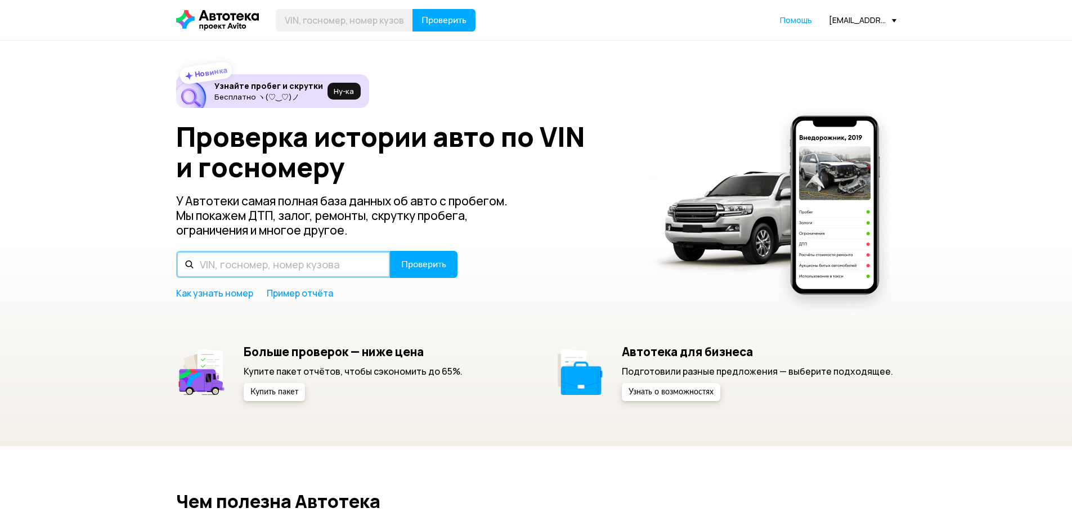
click at [328, 255] on input "text" at bounding box center [283, 264] width 214 height 27
click at [318, 267] on input "text" at bounding box center [283, 264] width 214 height 27
paste input "[VEHICLE_IDENTIFICATION_NUMBER]"
type input "[VEHICLE_IDENTIFICATION_NUMBER]"
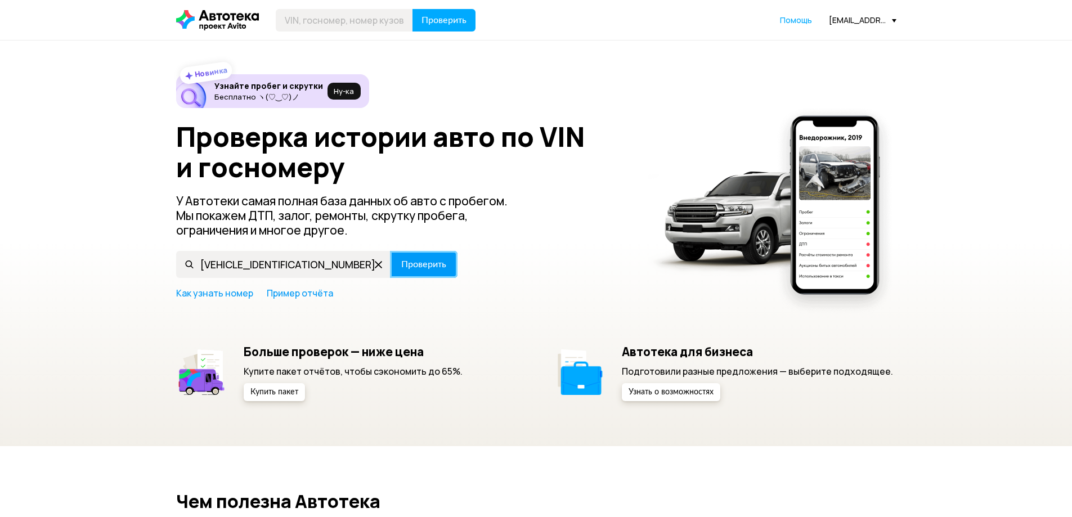
click at [426, 263] on span "Проверить" at bounding box center [423, 264] width 45 height 9
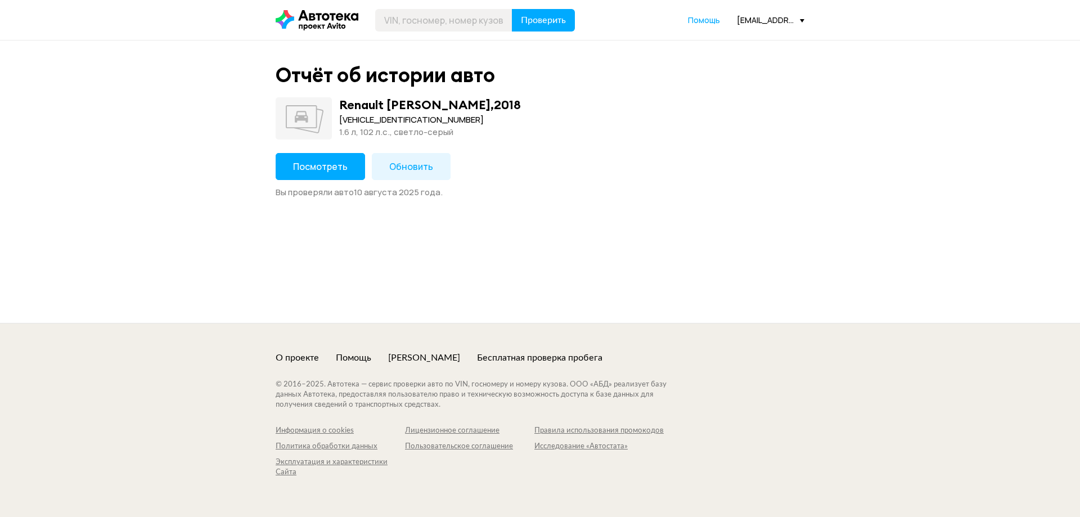
click at [323, 179] on button "Посмотреть" at bounding box center [320, 166] width 89 height 27
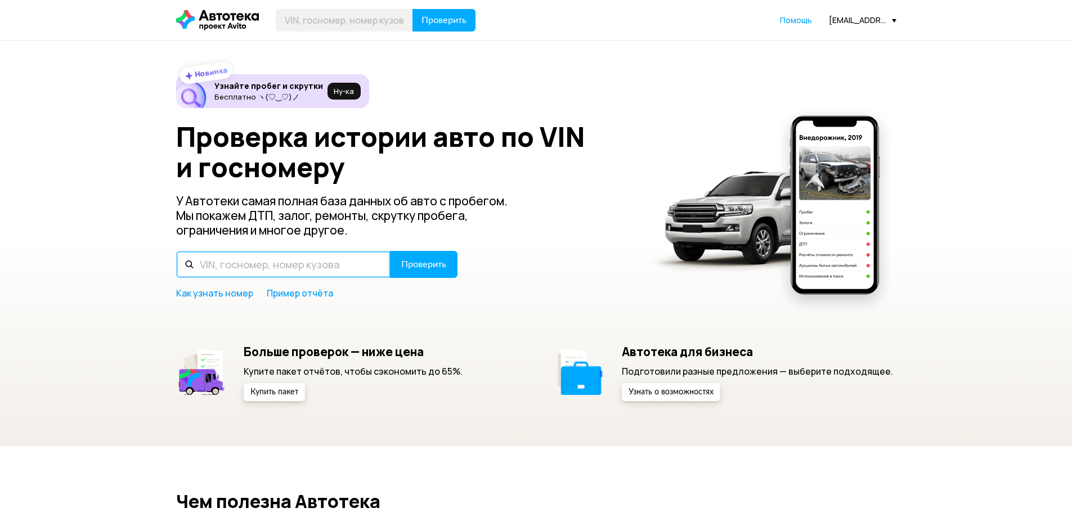
click at [311, 261] on input "text" at bounding box center [283, 264] width 214 height 27
paste input "XTA212140L2393677"
type input "XTA212140L2393677"
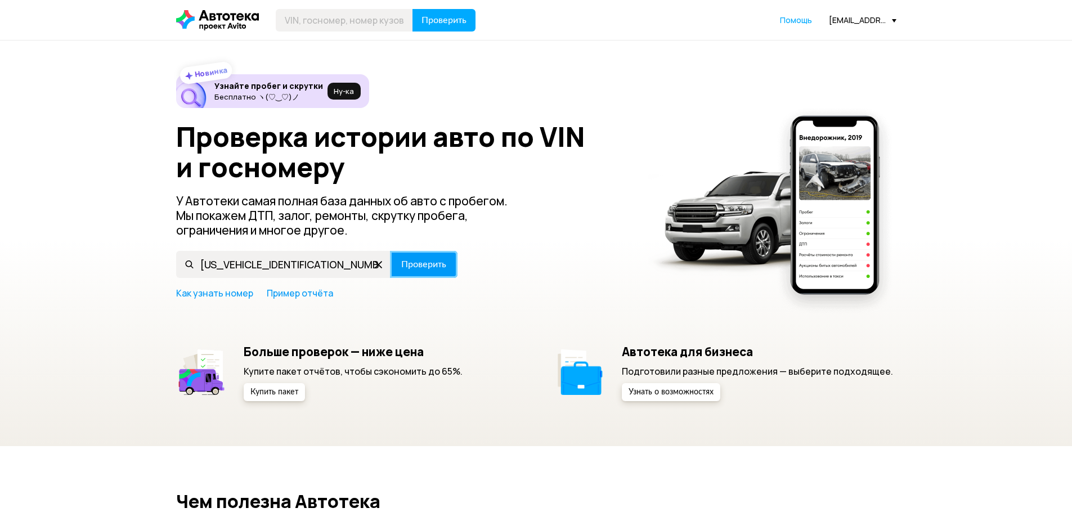
click at [411, 266] on span "Проверить" at bounding box center [423, 264] width 45 height 9
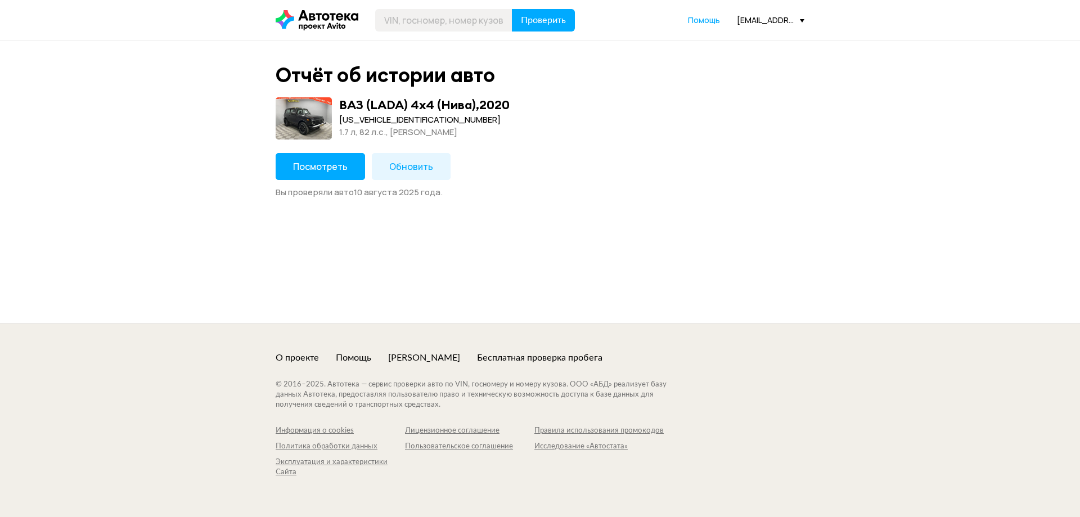
click at [341, 168] on span "Посмотреть" at bounding box center [320, 166] width 55 height 12
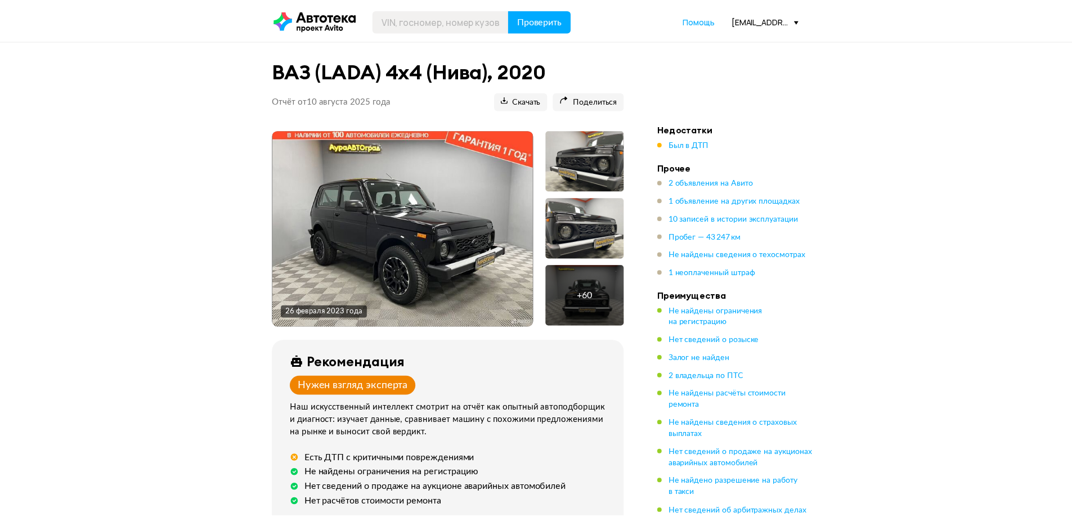
scroll to position [113, 0]
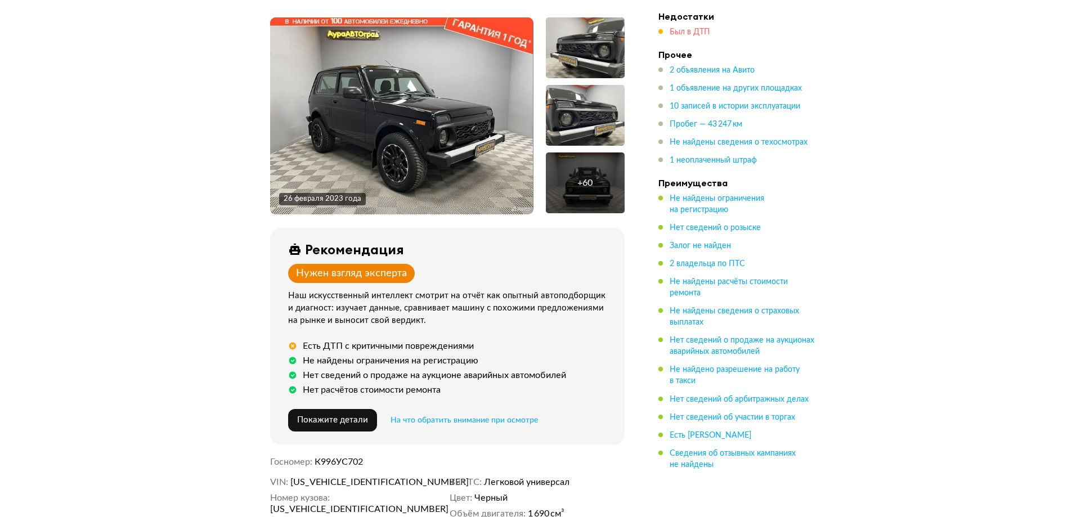
click at [696, 33] on span "Был в ДТП" at bounding box center [689, 32] width 41 height 8
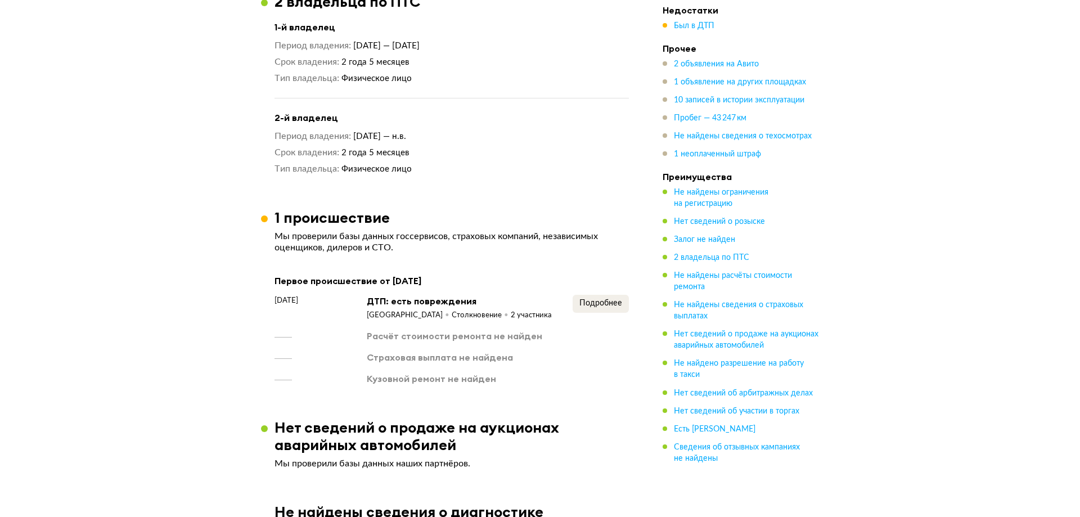
scroll to position [1184, 0]
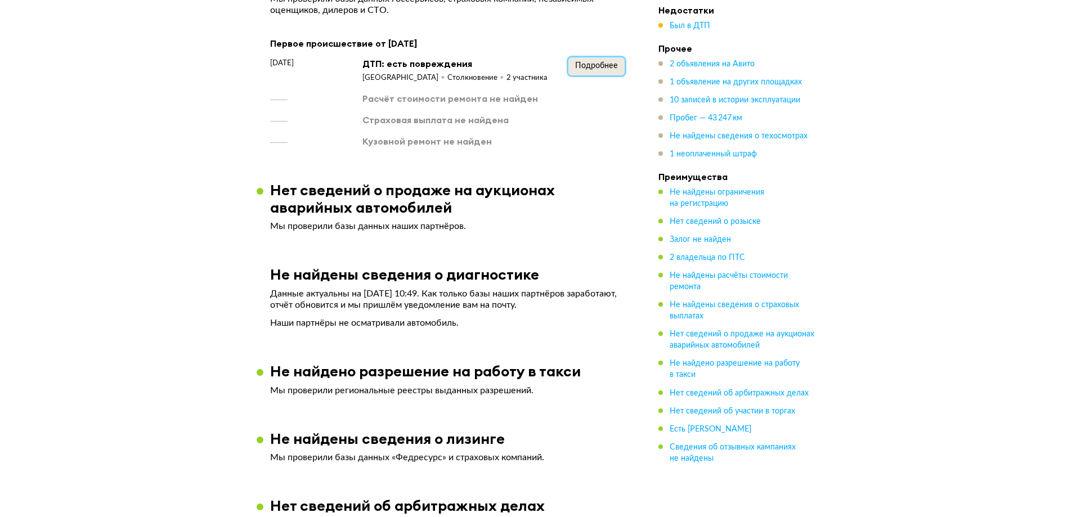
click at [593, 65] on span "Подробнее" at bounding box center [596, 66] width 43 height 8
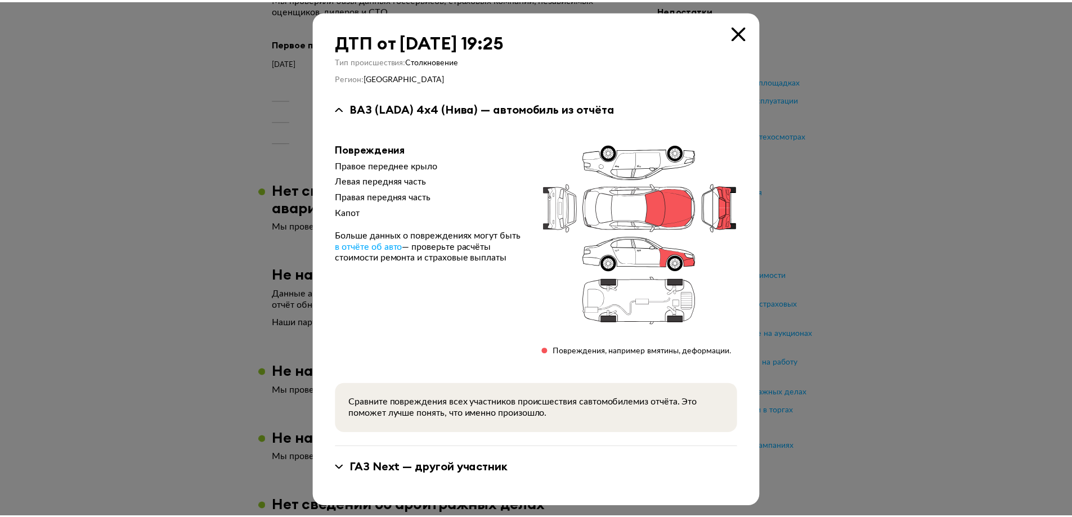
scroll to position [1, 0]
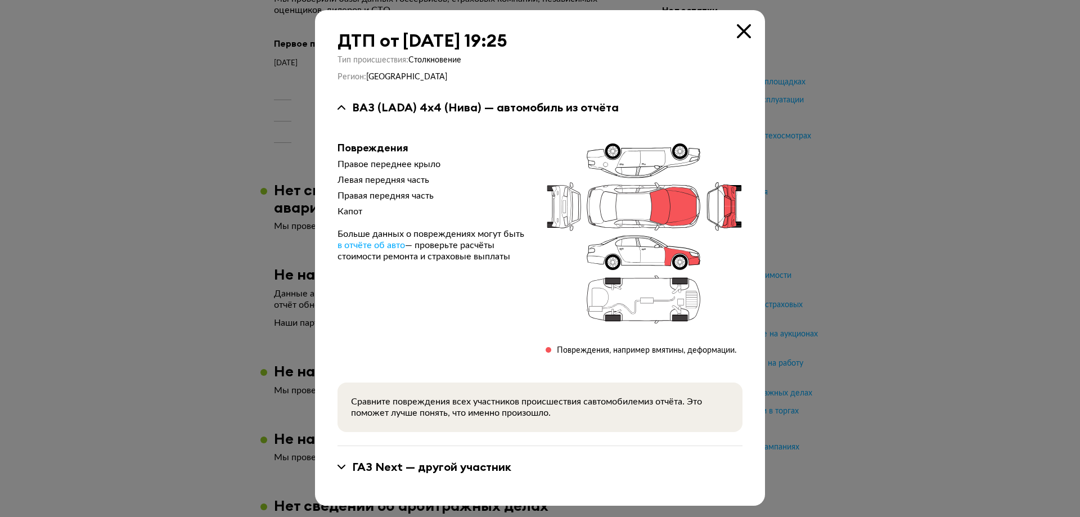
click at [739, 28] on icon at bounding box center [744, 31] width 14 height 14
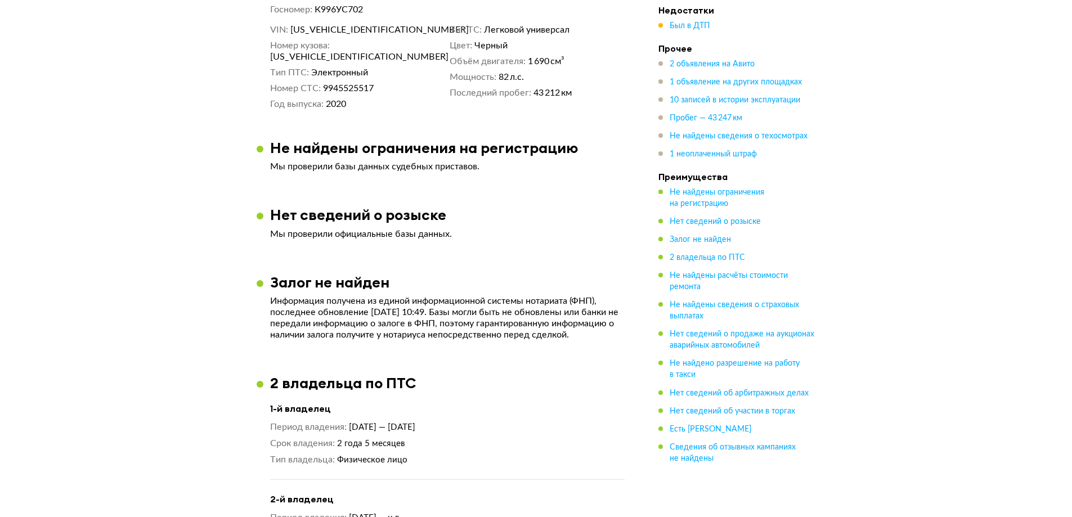
scroll to position [677, 0]
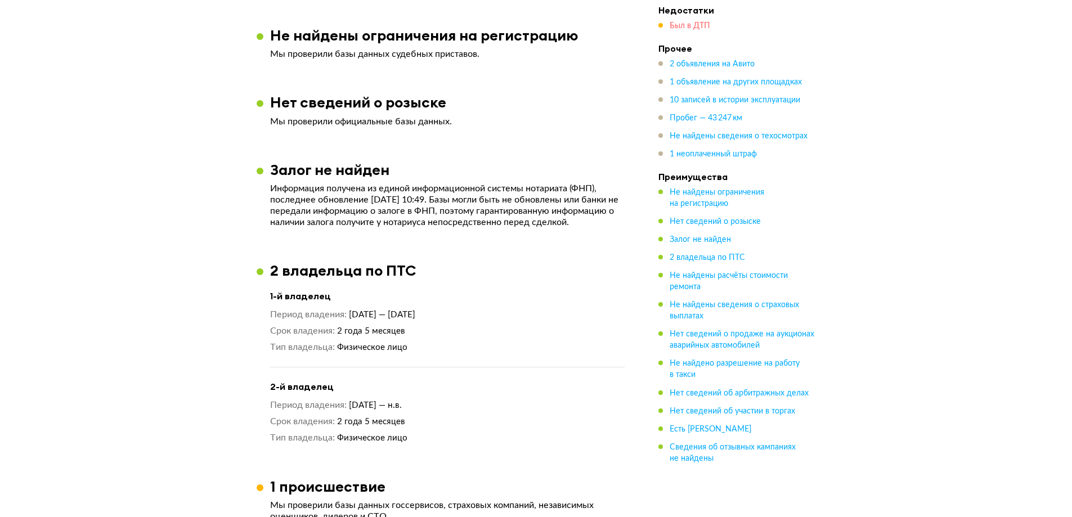
click at [701, 29] on span "Был в ДТП" at bounding box center [689, 26] width 41 height 8
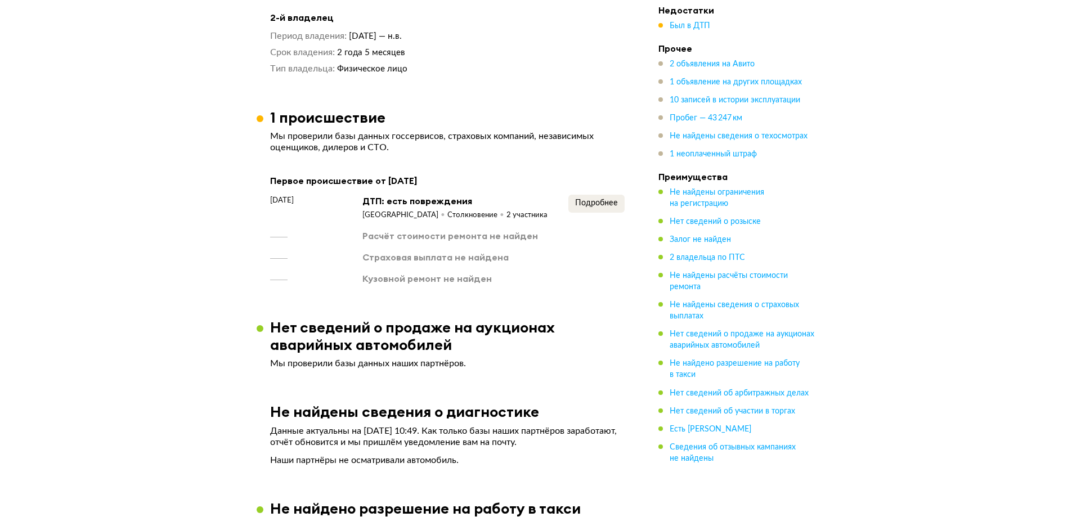
scroll to position [959, 0]
